Goal: Task Accomplishment & Management: Manage account settings

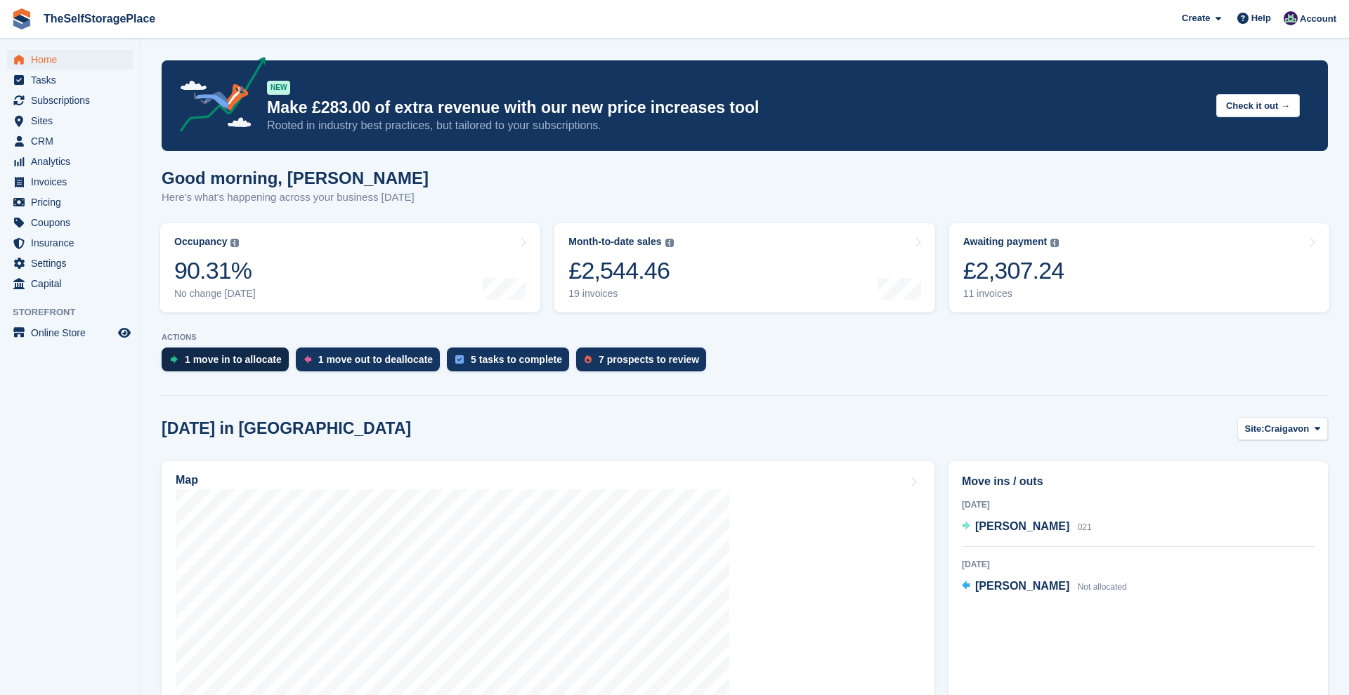
click at [265, 366] on div "1 move in to allocate" at bounding box center [225, 360] width 127 height 24
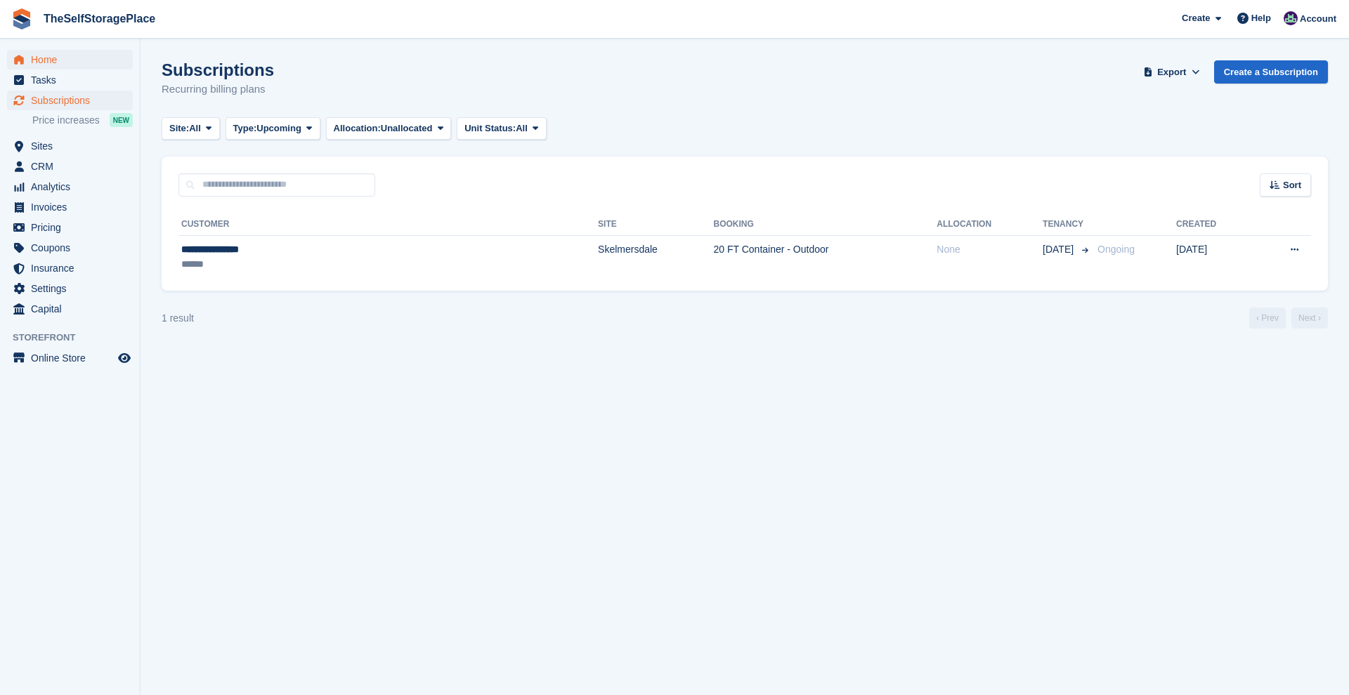
click at [67, 64] on span "Home" at bounding box center [73, 60] width 84 height 20
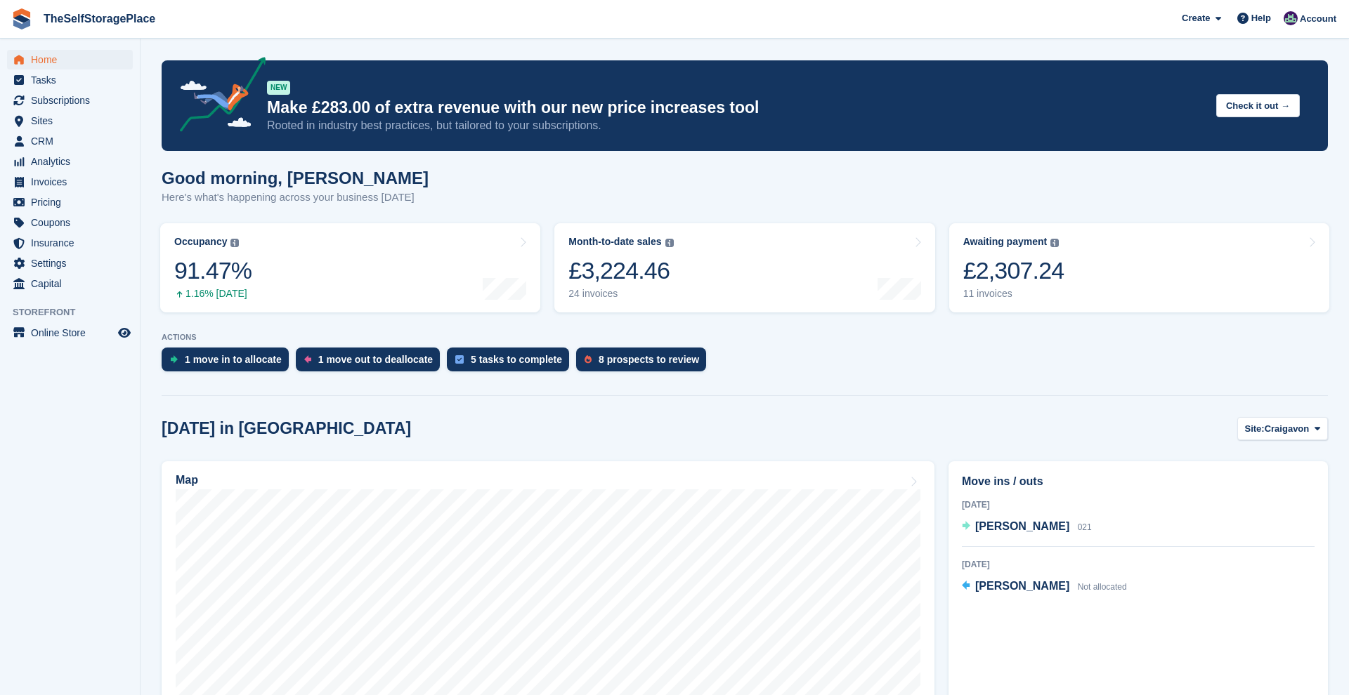
click at [1009, 355] on div "1 move in to allocate 1 move out to deallocate 5 tasks to complete 8 prospects …" at bounding box center [745, 363] width 1166 height 31
click at [625, 357] on div "8 prospects to review" at bounding box center [649, 359] width 100 height 11
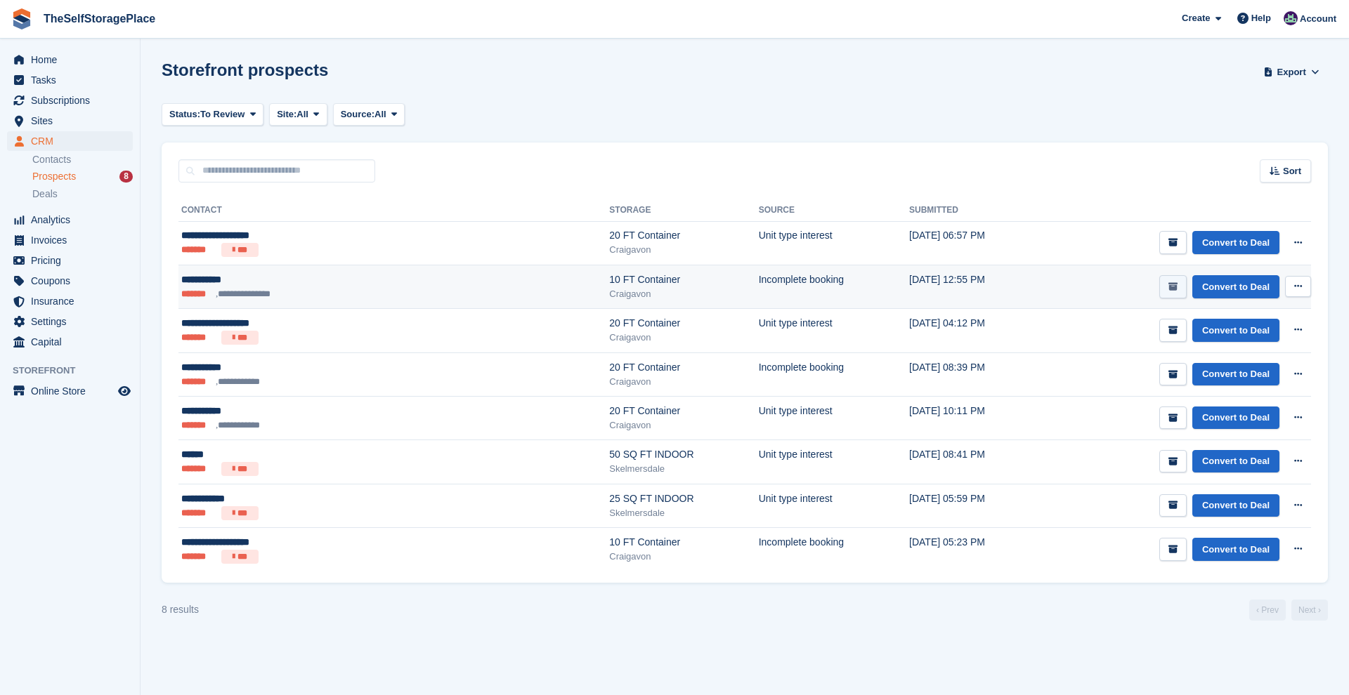
click at [1171, 282] on icon "submit" at bounding box center [1172, 286] width 9 height 9
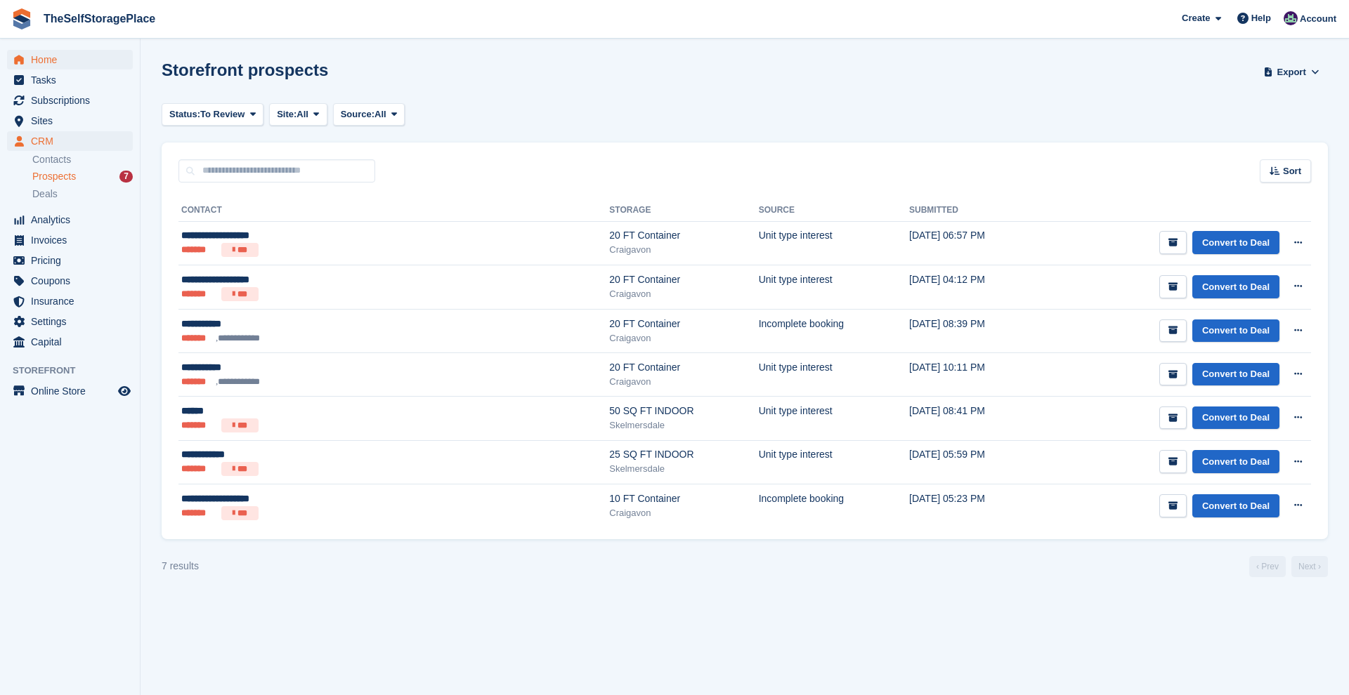
click at [51, 63] on span "Home" at bounding box center [73, 60] width 84 height 20
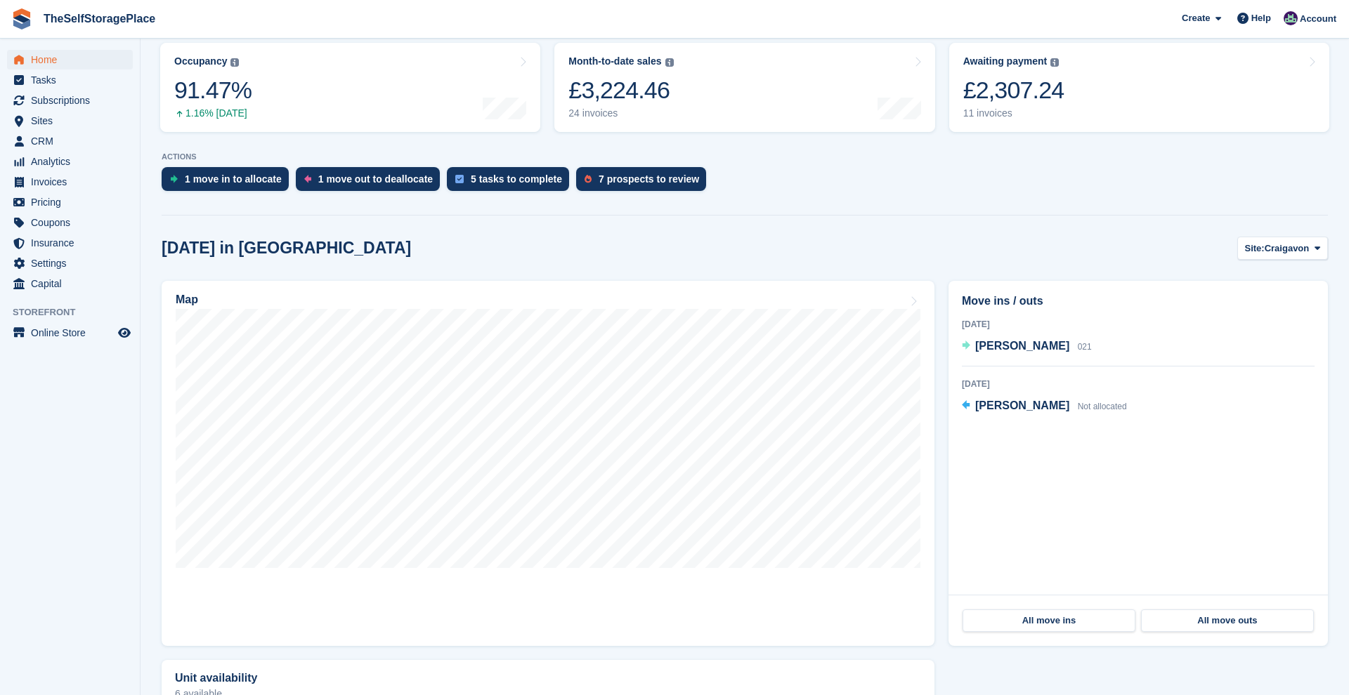
scroll to position [145, 0]
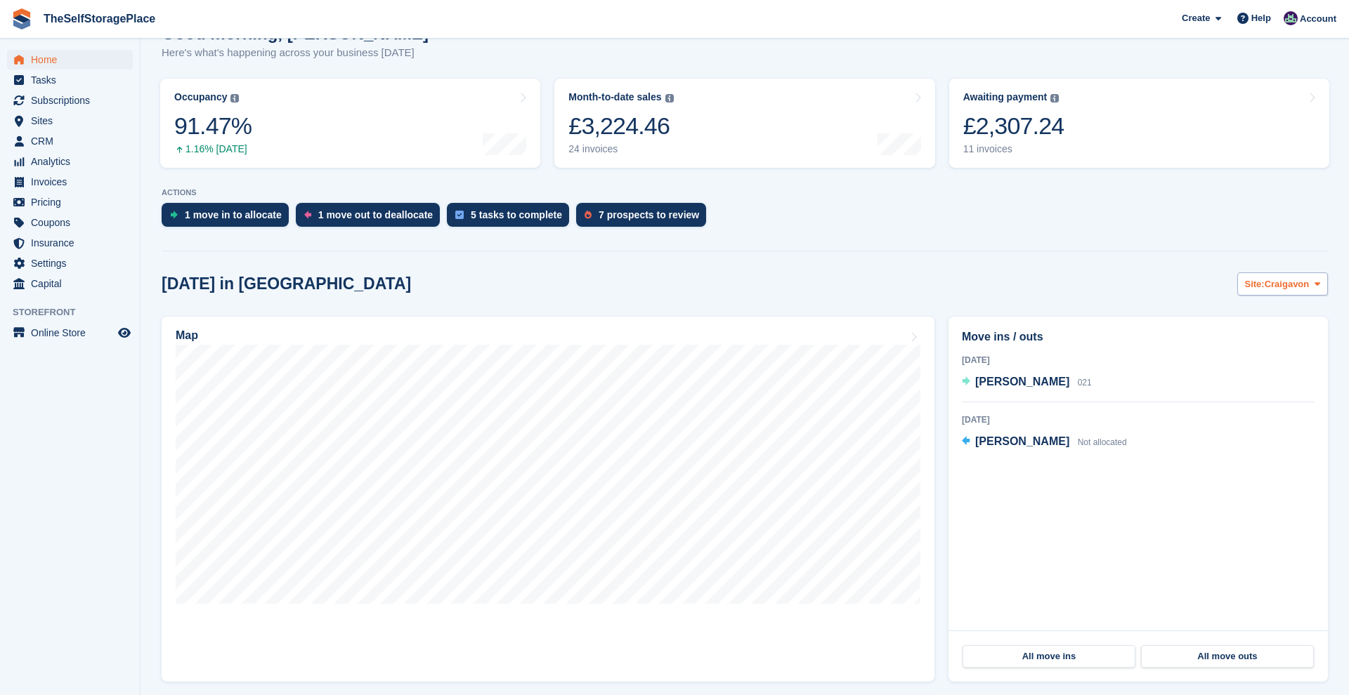
click at [1308, 283] on span "Craigavon" at bounding box center [1287, 284] width 45 height 14
click at [1265, 341] on link "Skelmersdale" at bounding box center [1260, 342] width 122 height 25
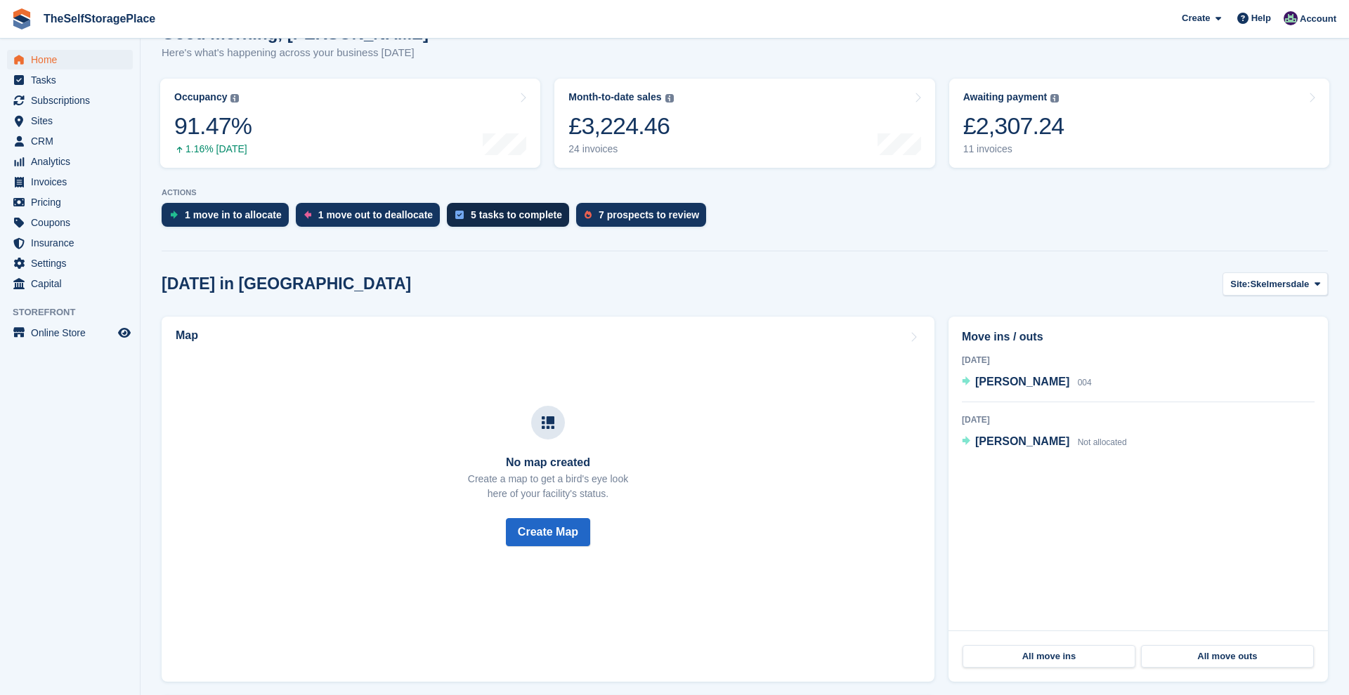
click at [528, 209] on div "5 tasks to complete" at bounding box center [516, 214] width 91 height 11
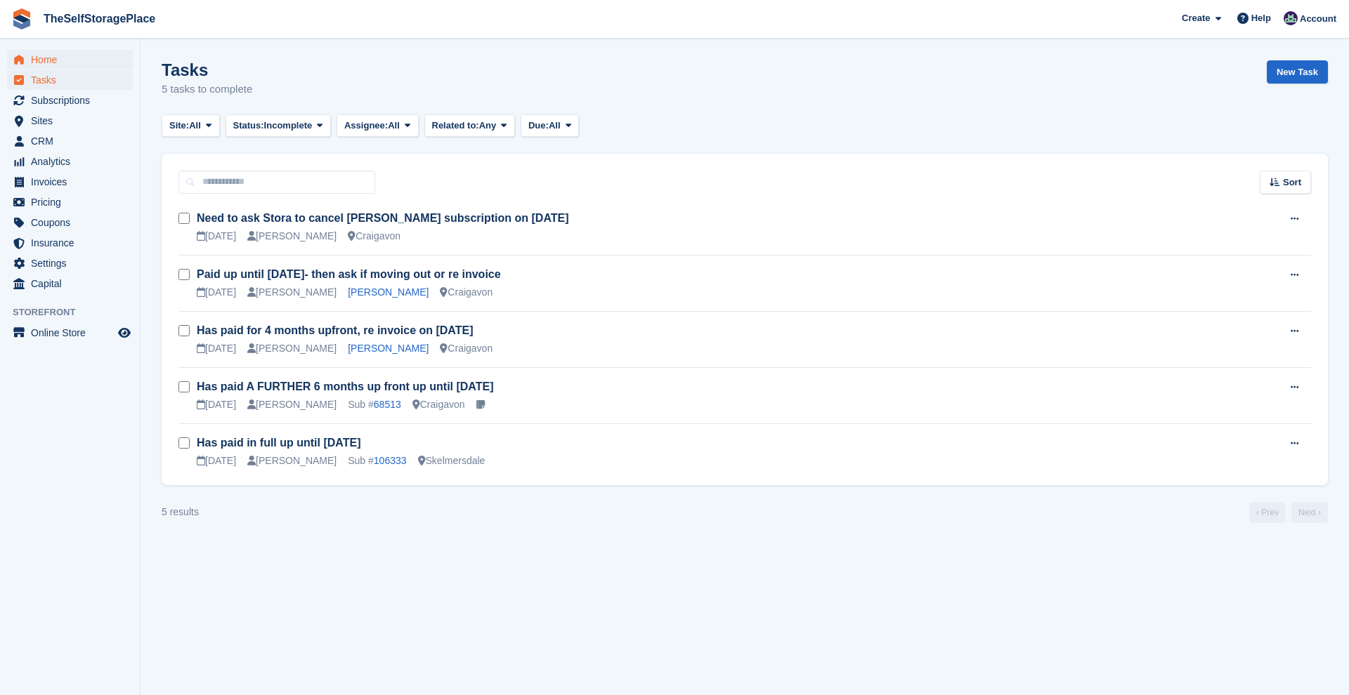
click at [75, 63] on span "Home" at bounding box center [73, 60] width 84 height 20
